Goal: Task Accomplishment & Management: Manage account settings

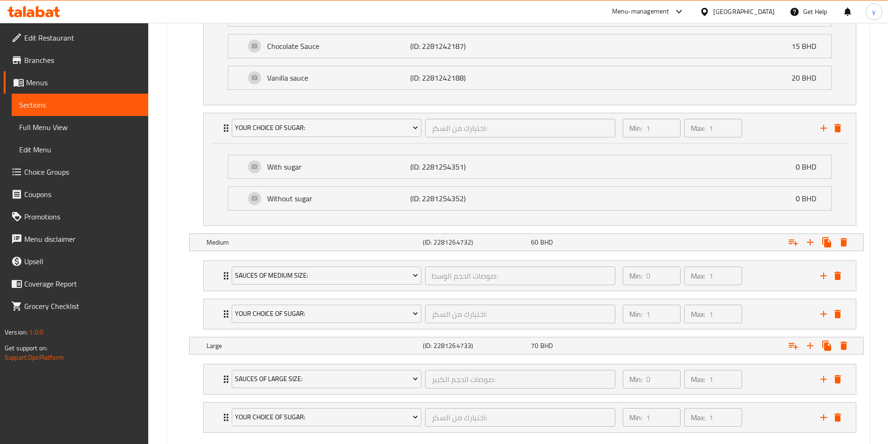
scroll to position [689, 0]
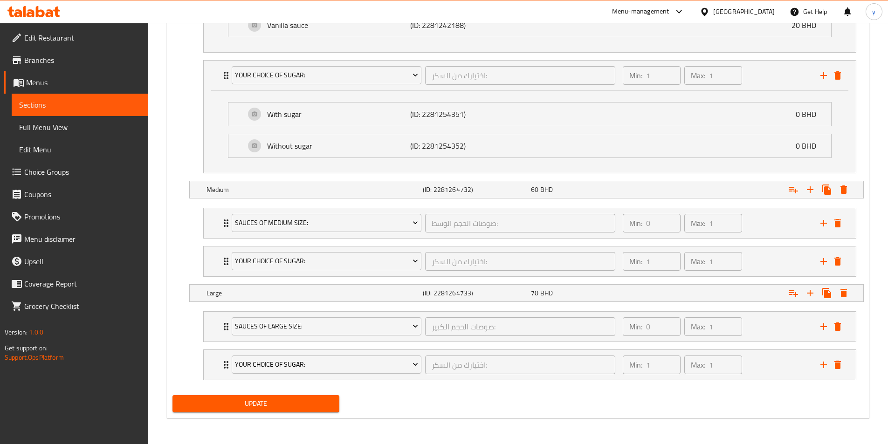
click at [280, 402] on span "Update" at bounding box center [256, 404] width 152 height 12
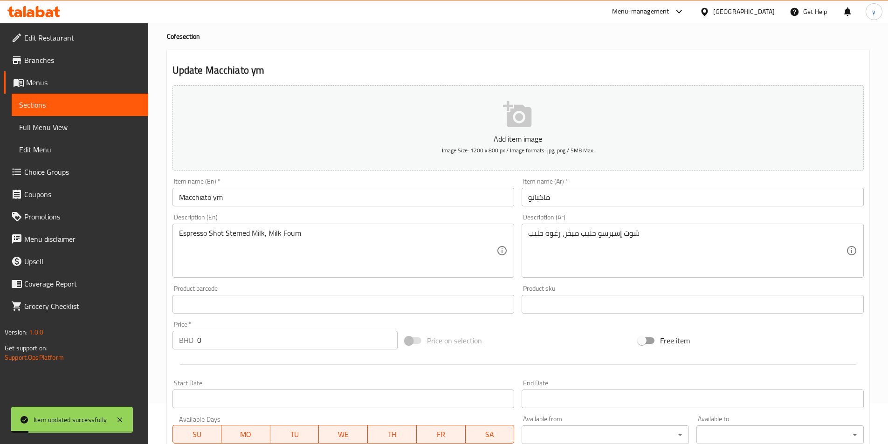
scroll to position [0, 0]
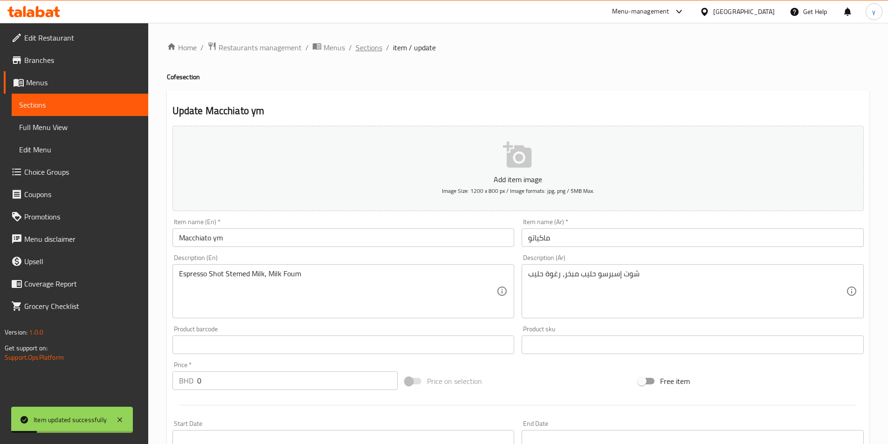
click at [380, 42] on span "Sections" at bounding box center [369, 47] width 27 height 11
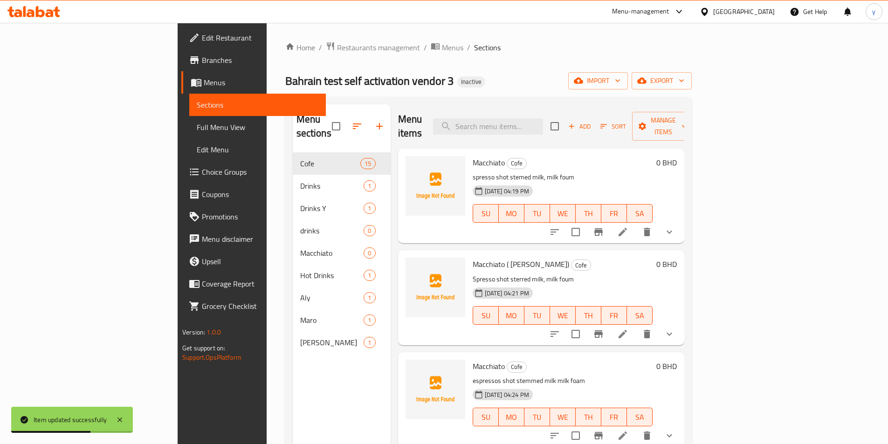
click at [472, 62] on div "Home / Restaurants management / Menus / Sections Bahrain test self activation v…" at bounding box center [488, 298] width 407 height 515
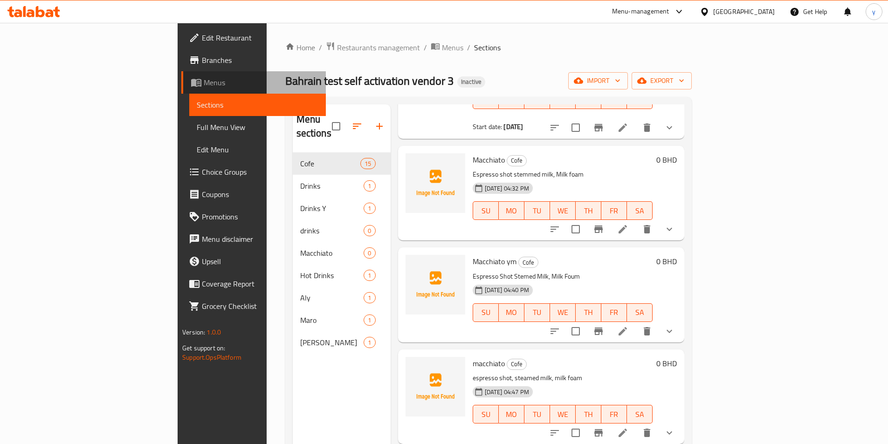
click at [204, 86] on span "Menus" at bounding box center [261, 82] width 115 height 11
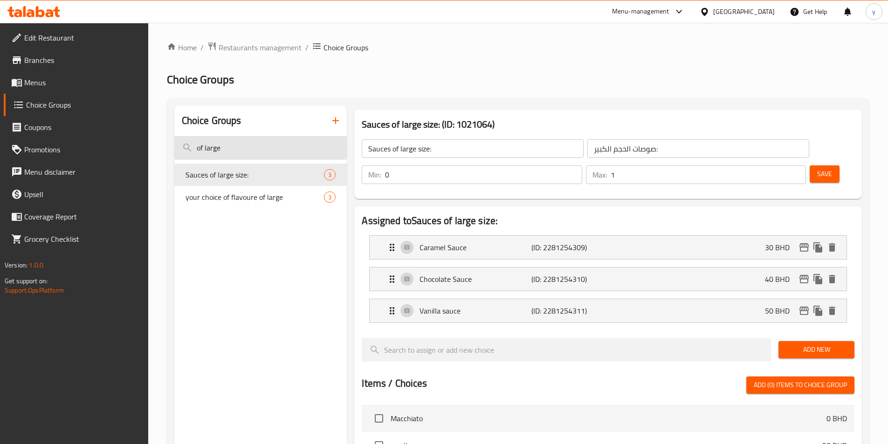
click at [287, 159] on input "of large" at bounding box center [260, 148] width 173 height 24
